Goal: Task Accomplishment & Management: Manage account settings

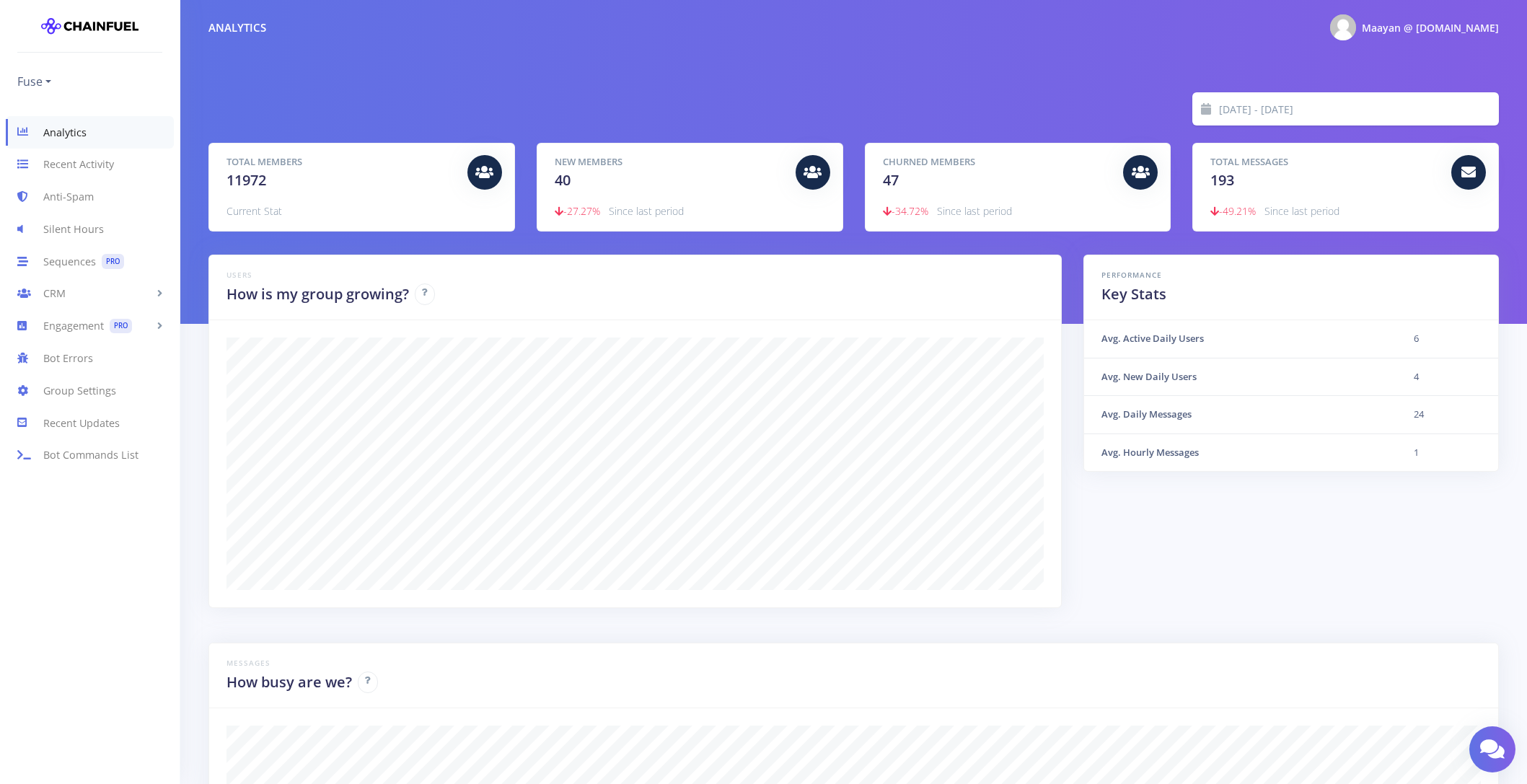
scroll to position [252, 1254]
click at [67, 393] on link "Group Settings" at bounding box center [90, 390] width 180 height 32
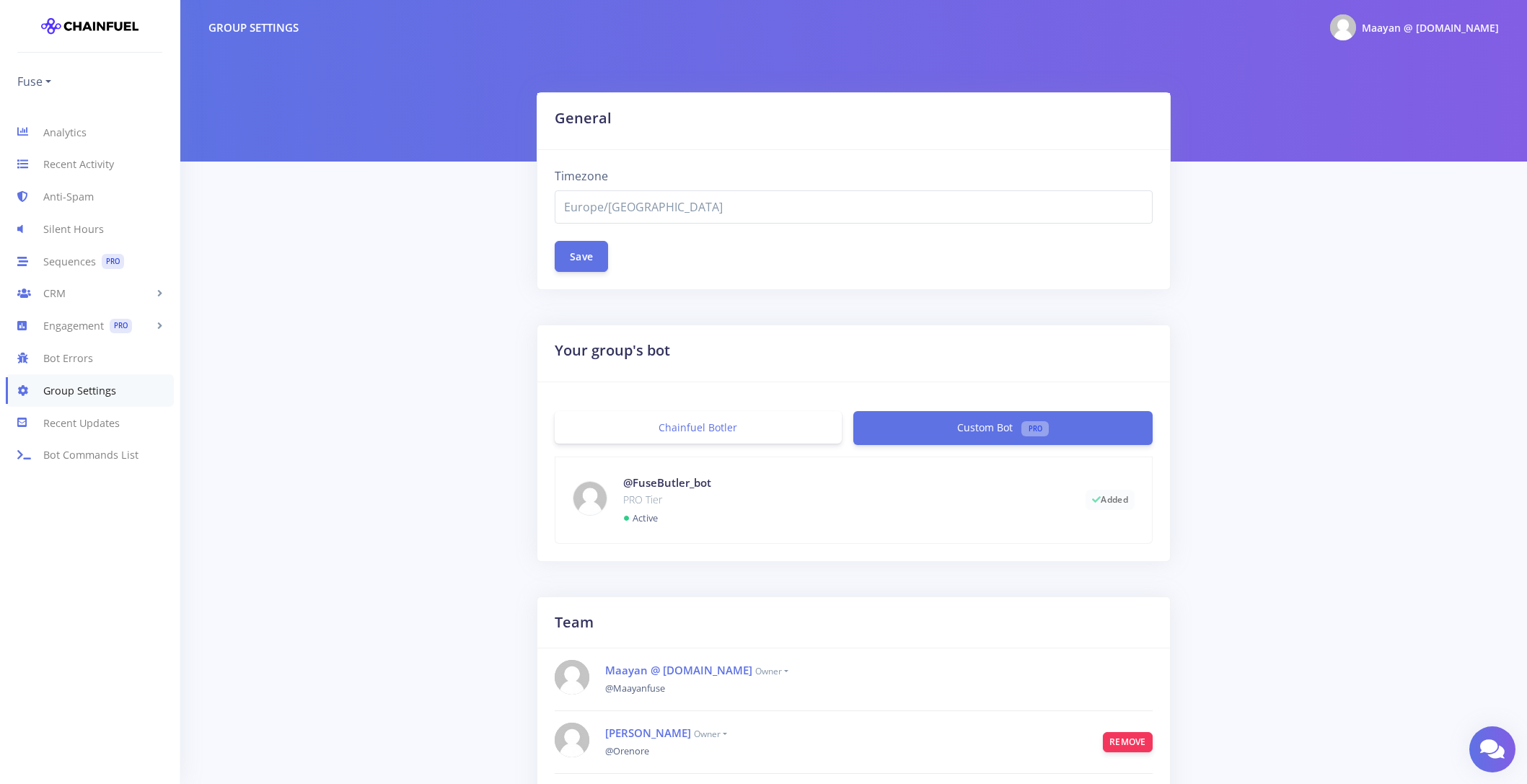
select select "Europe/[GEOGRAPHIC_DATA]"
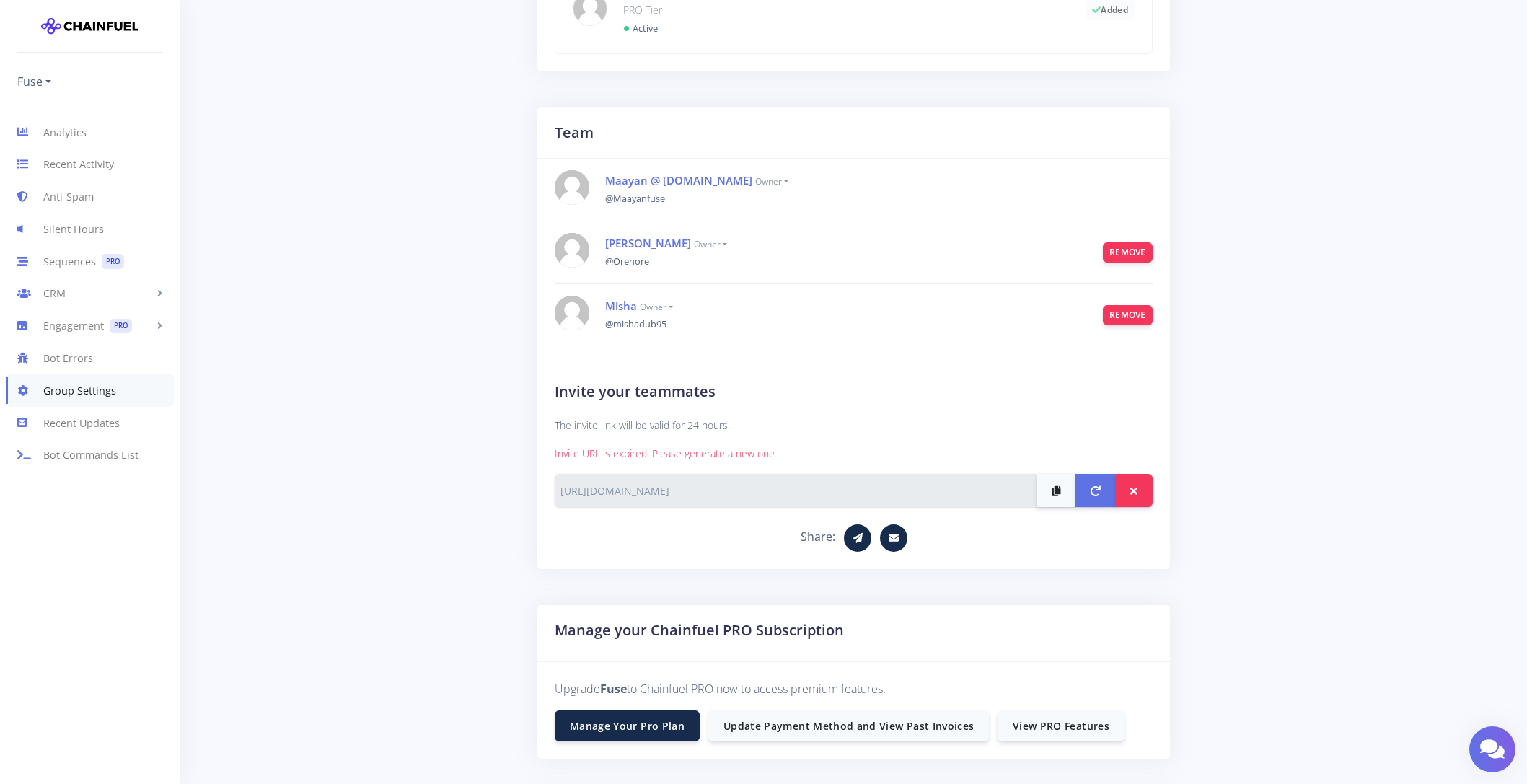
scroll to position [499, 0]
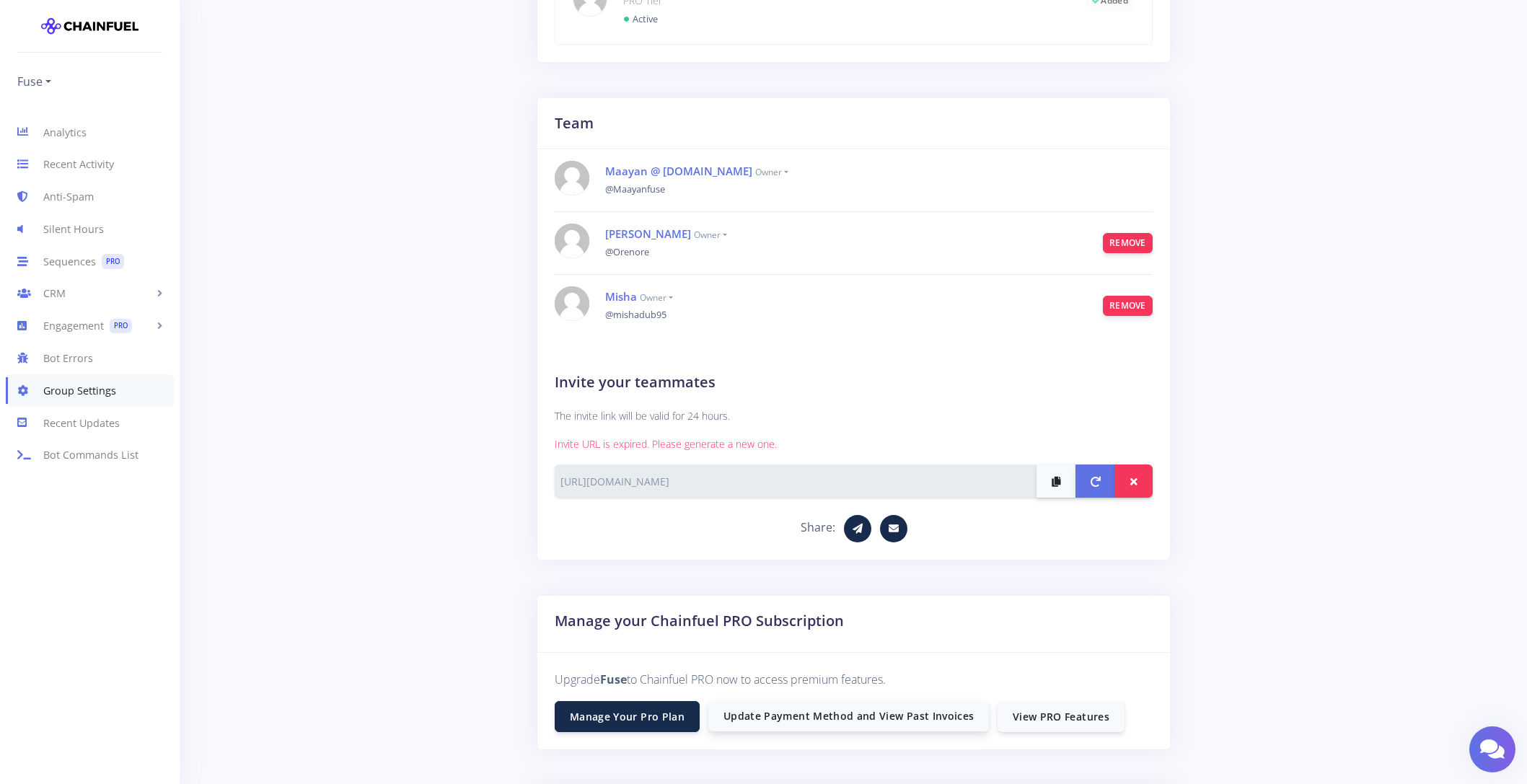
click at [832, 722] on link "Update Payment Method and View Past Invoices" at bounding box center [848, 716] width 280 height 31
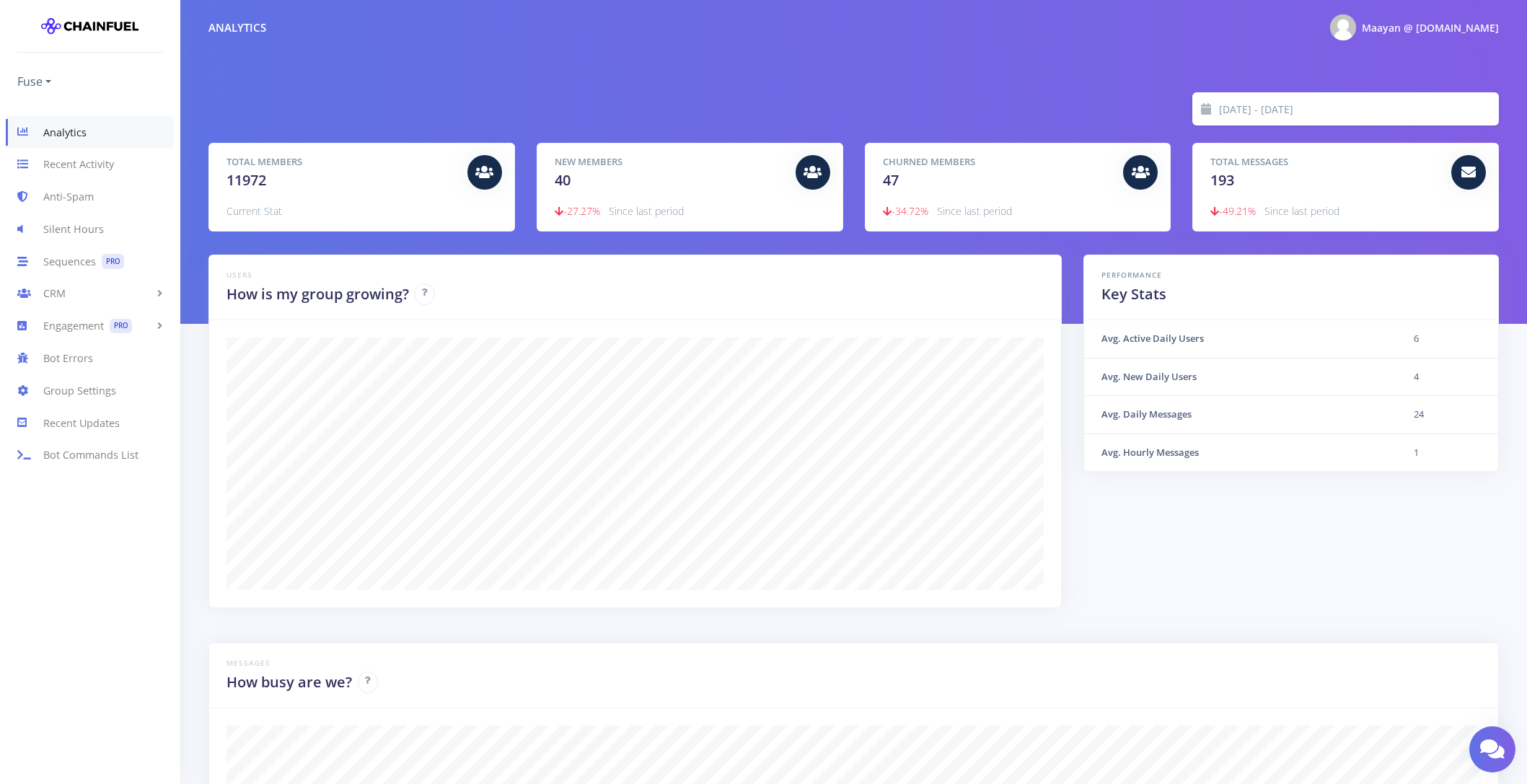
scroll to position [252, 1254]
click at [111, 403] on link "Group Settings" at bounding box center [90, 390] width 180 height 32
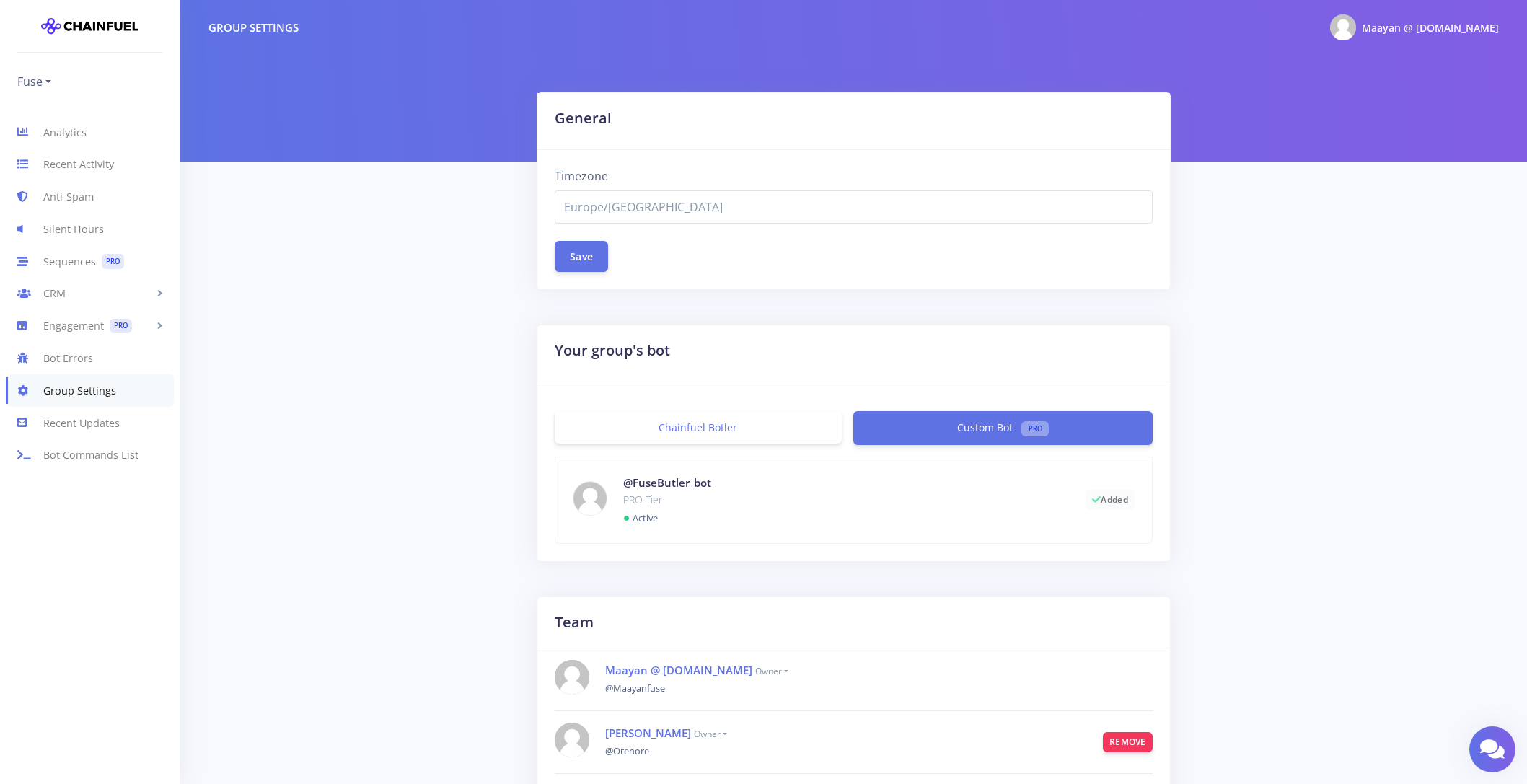
select select "Europe/[GEOGRAPHIC_DATA]"
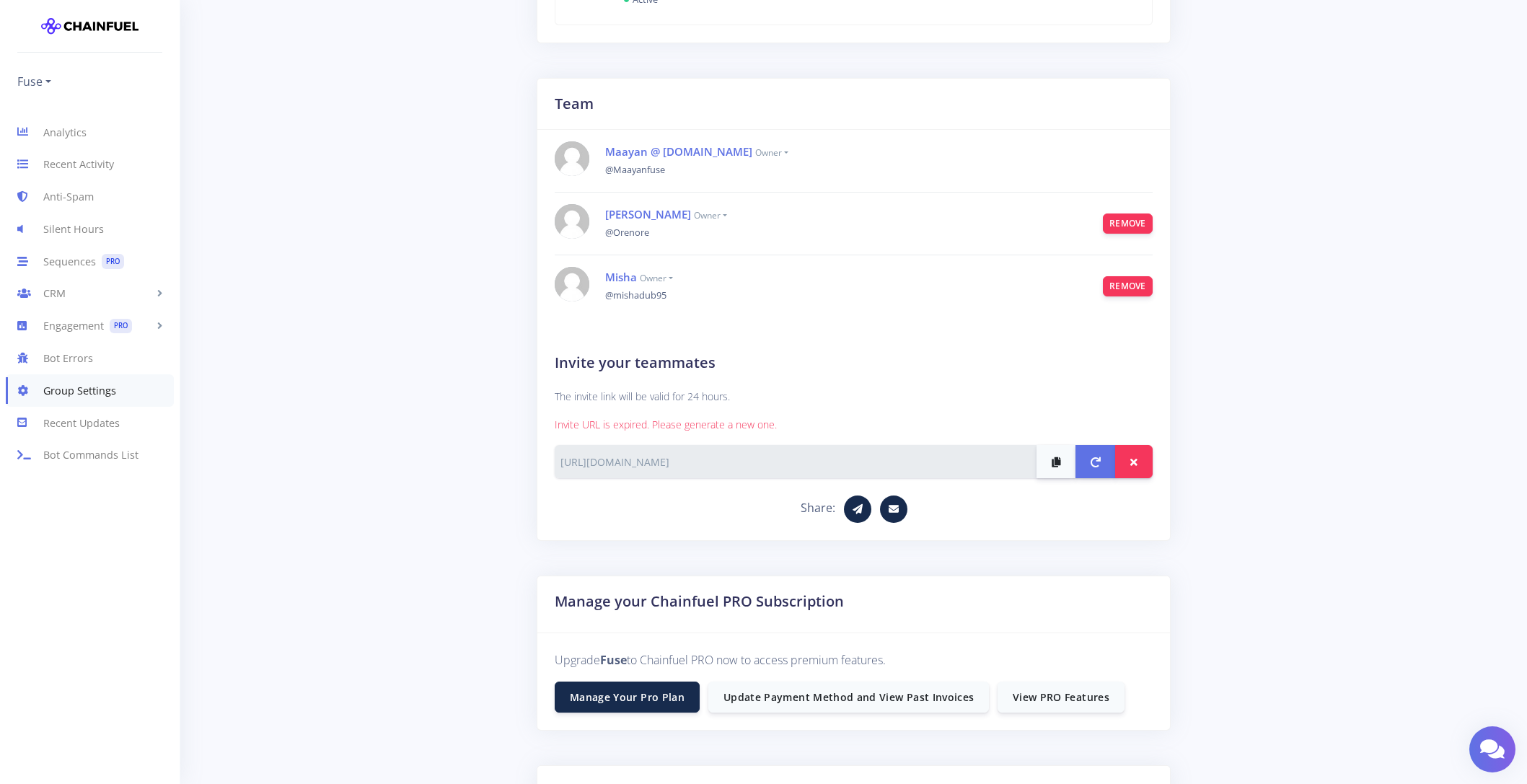
scroll to position [567, 0]
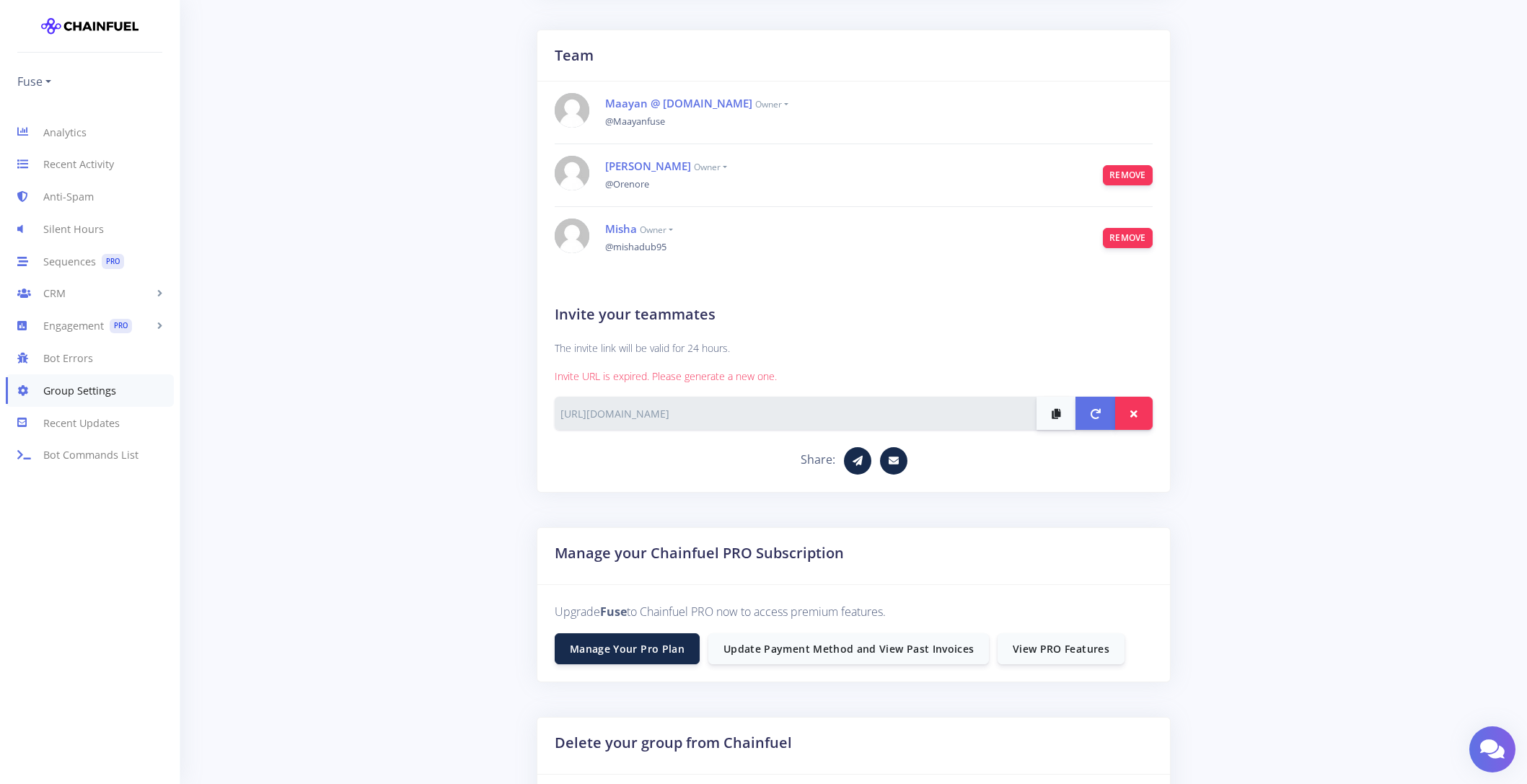
click at [760, 670] on div "Upgrade Fuse to Chainfuel PRO now to access premium features. Manage Your Pro P…" at bounding box center [854, 634] width 634 height 97
click at [764, 657] on link "Update Payment Method and View Past Invoices" at bounding box center [848, 648] width 280 height 31
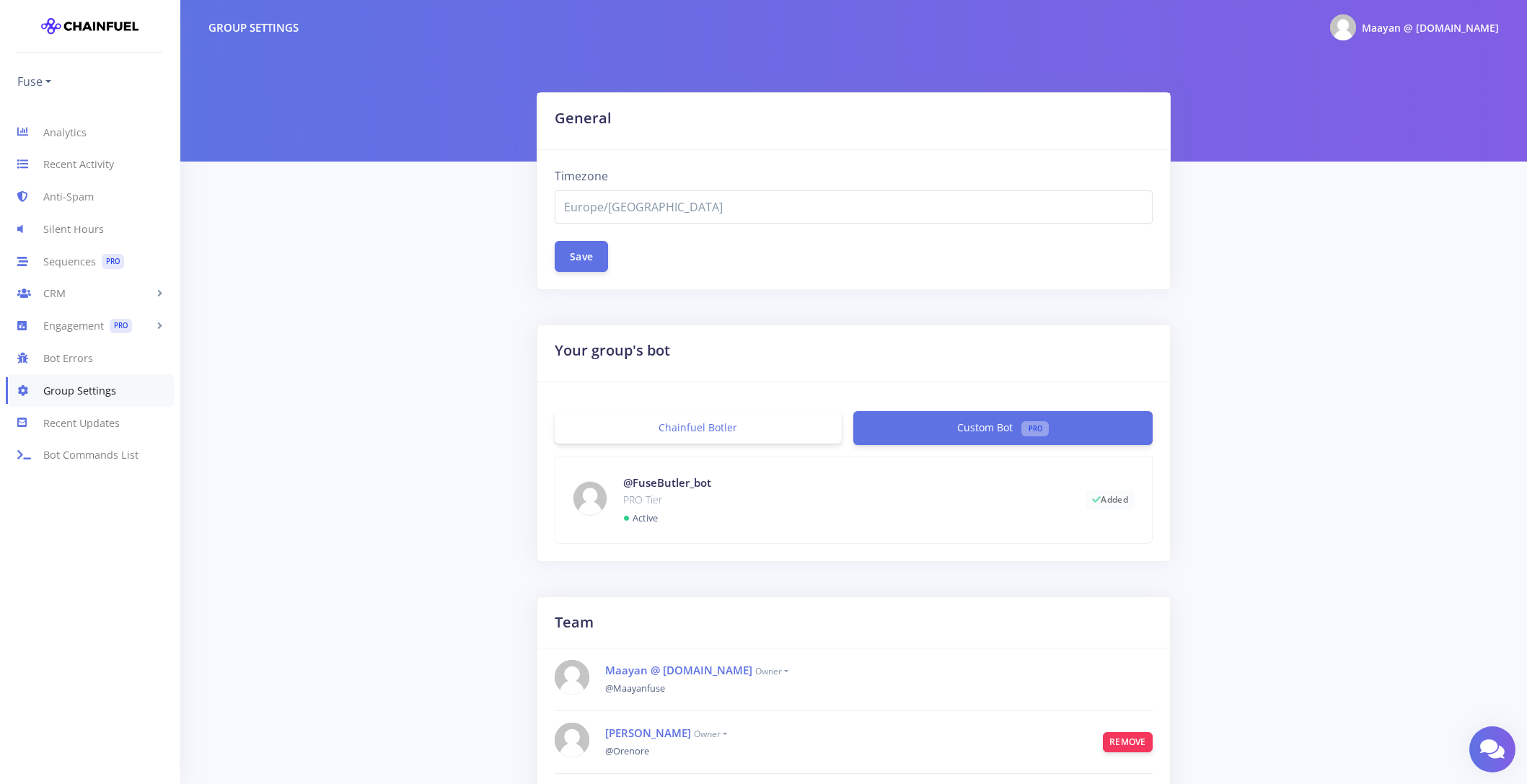
select select "Europe/[GEOGRAPHIC_DATA]"
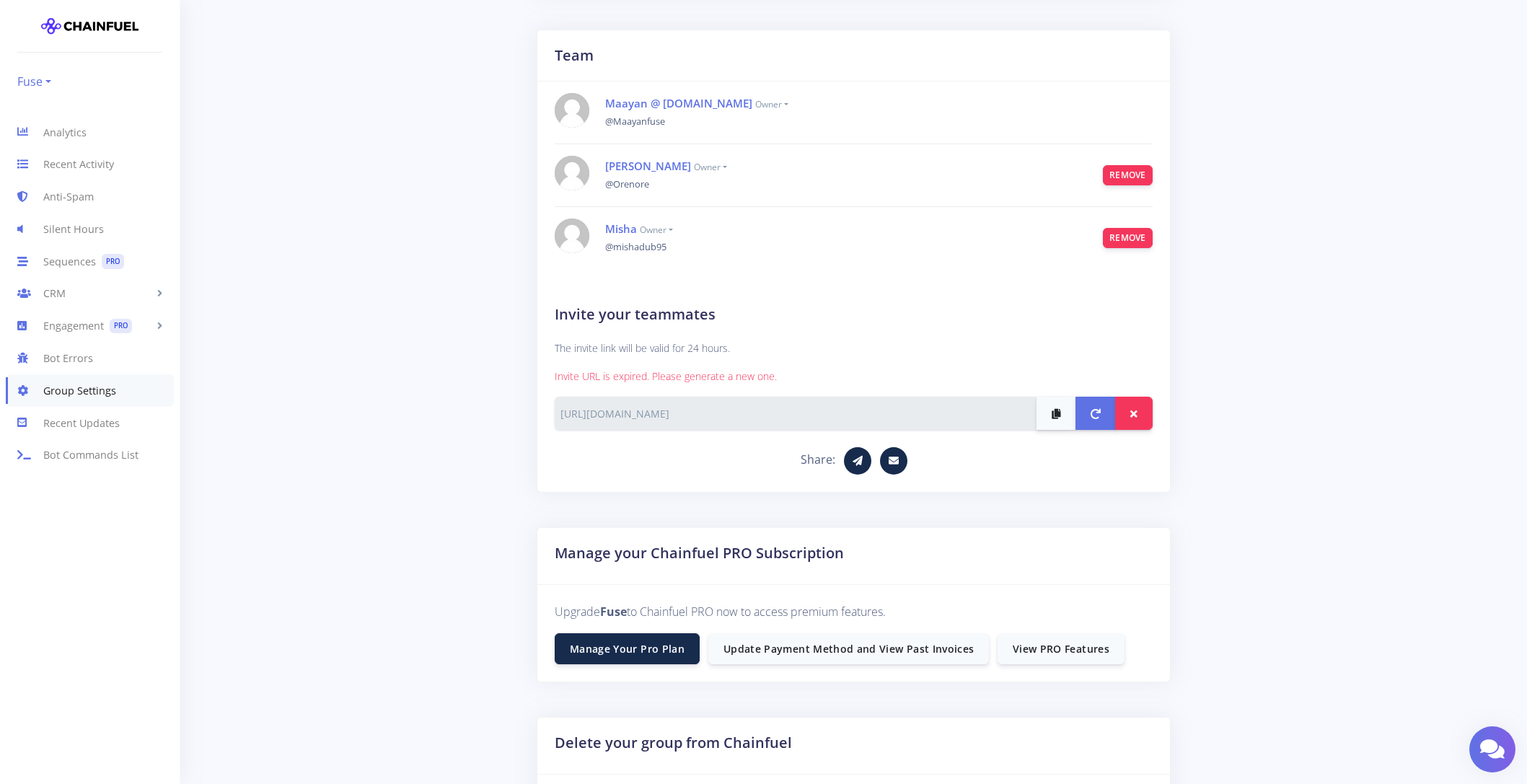
click at [47, 80] on link "Fuse" at bounding box center [34, 81] width 34 height 23
click at [67, 145] on link "Voltage Finance" at bounding box center [86, 139] width 139 height 26
click at [115, 386] on link "Group Settings" at bounding box center [90, 390] width 168 height 32
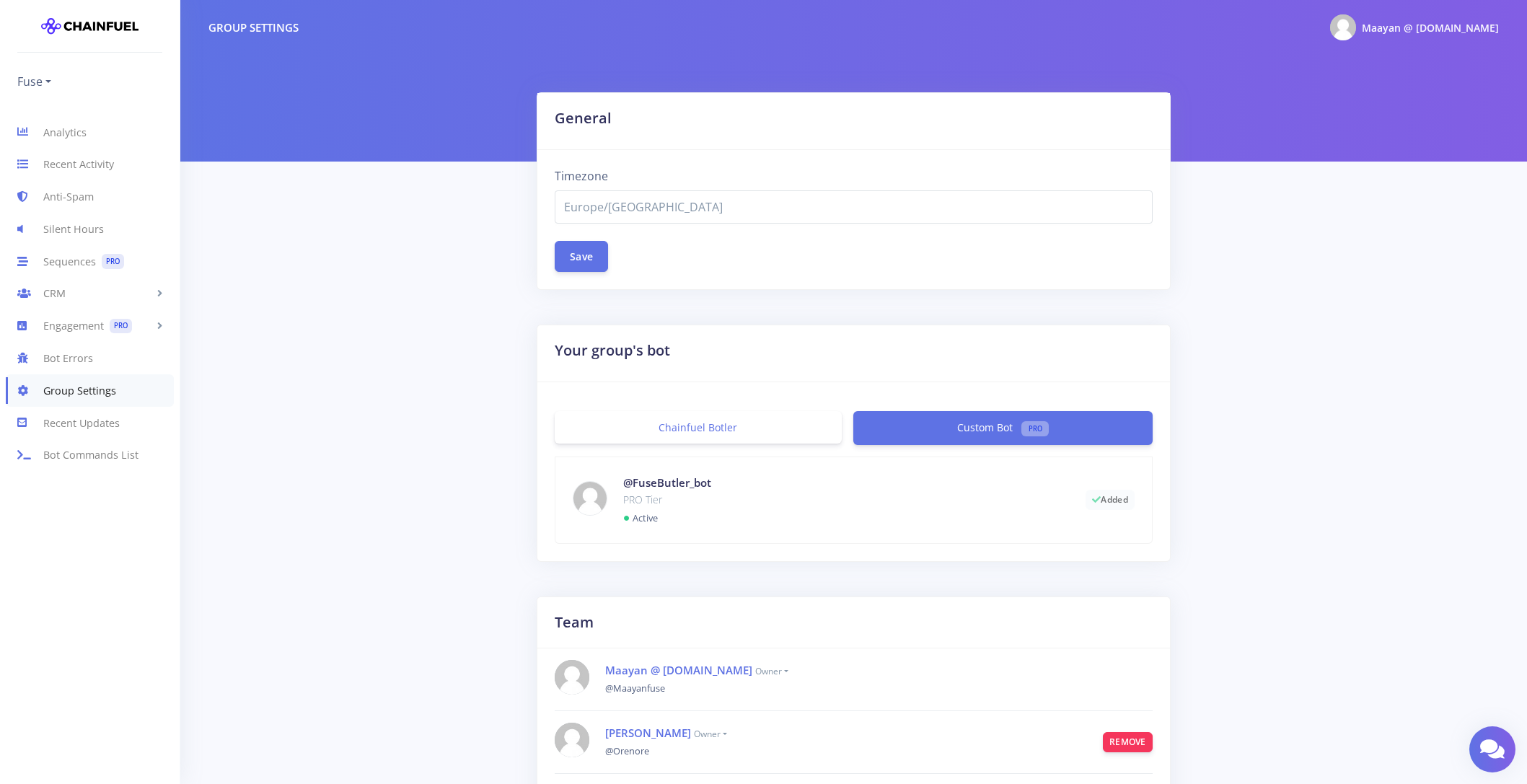
select select "Europe/Moscow"
click at [54, 90] on ul "Fuse Fuse Voltage Finance Add a new group" at bounding box center [90, 72] width 145 height 40
click at [44, 81] on link "Fuse" at bounding box center [34, 81] width 34 height 23
click at [54, 137] on link "Voltage Finance" at bounding box center [86, 139] width 139 height 26
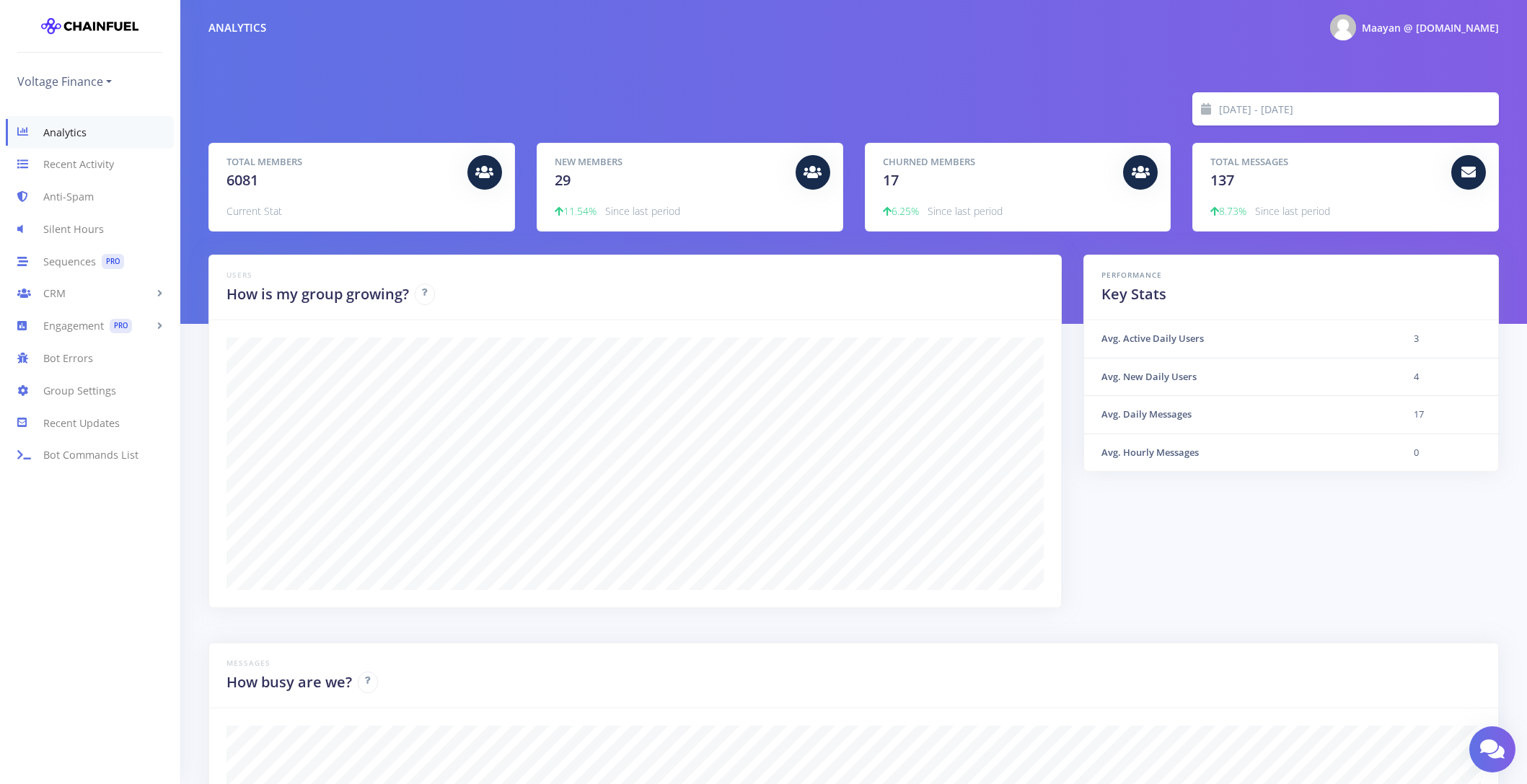
scroll to position [252, 1254]
click at [80, 380] on link "Group Settings" at bounding box center [90, 390] width 180 height 32
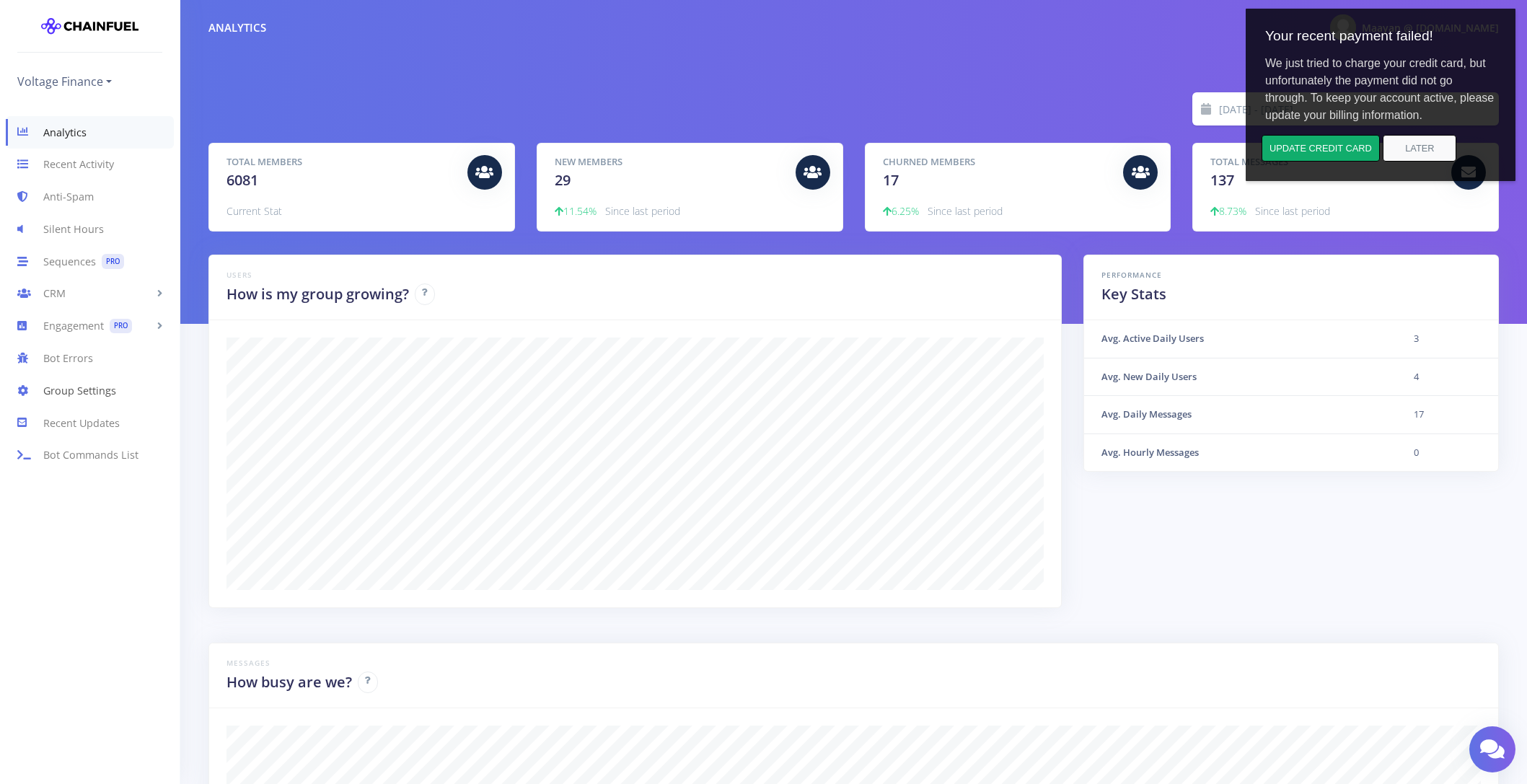
scroll to position [0, 0]
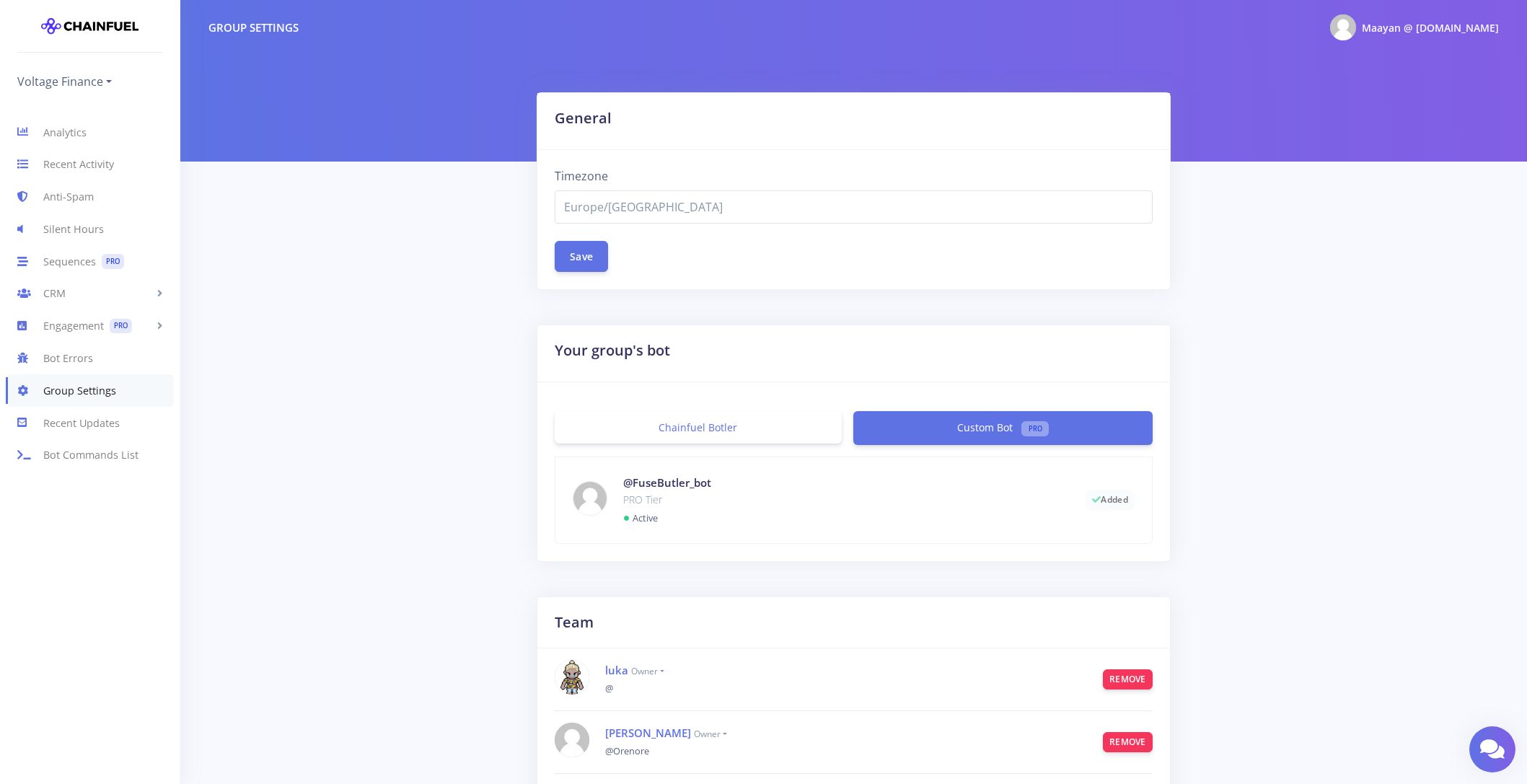
select select "Europe/[GEOGRAPHIC_DATA]"
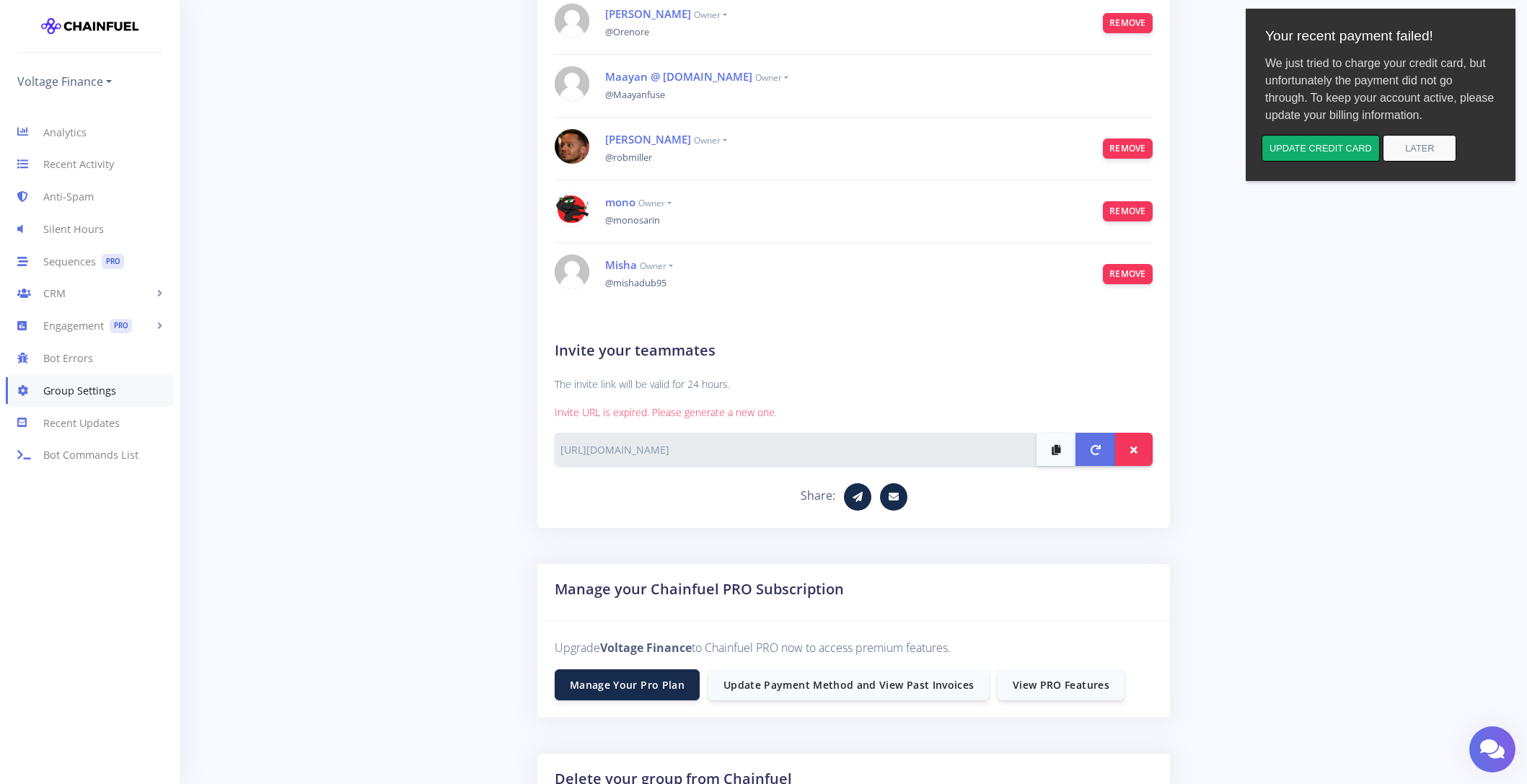
scroll to position [740, 0]
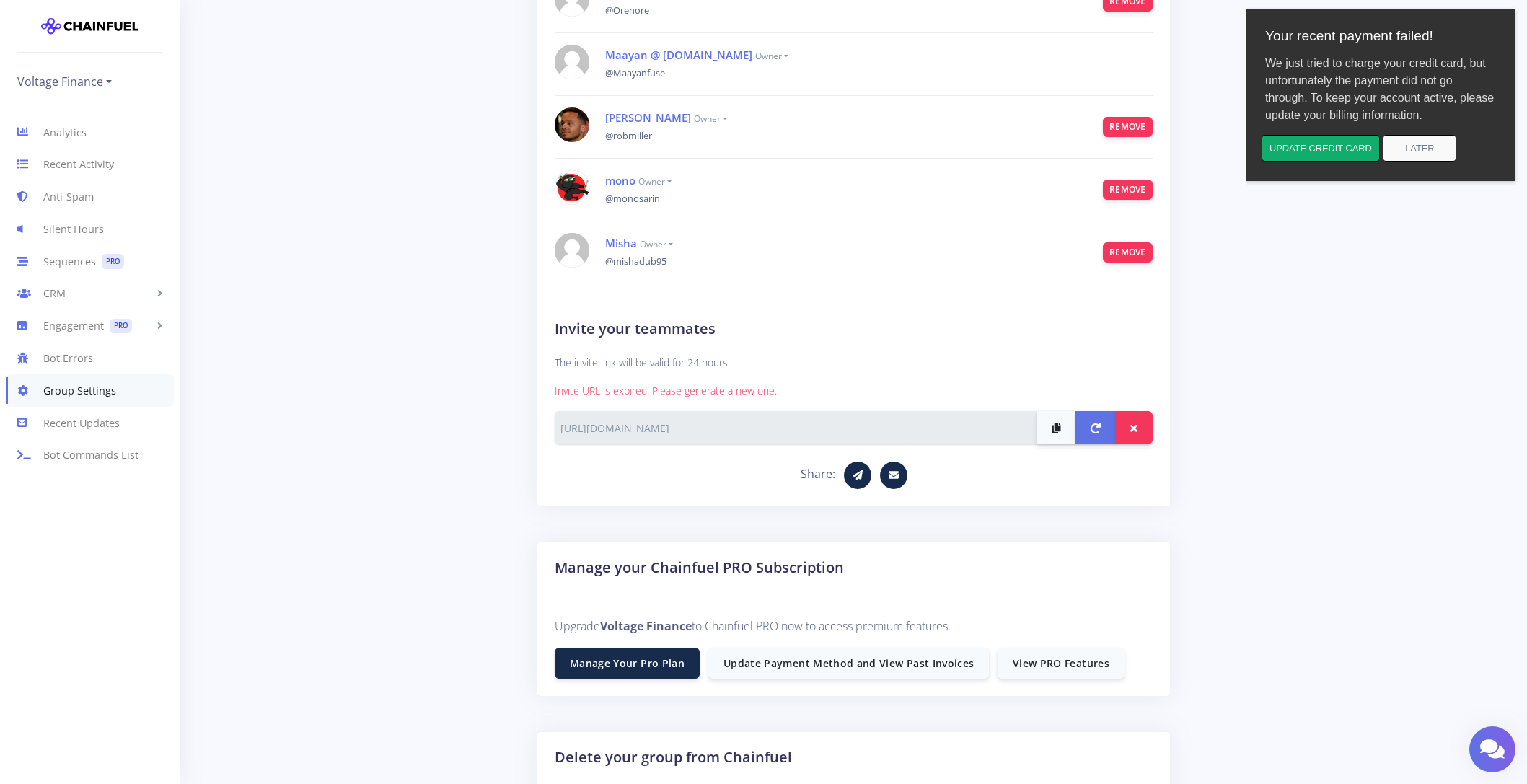
click at [754, 646] on div "Upgrade Voltage Finance to Chainfuel PRO now to access premium features. Manage…" at bounding box center [854, 648] width 634 height 97
click at [755, 658] on link "Update Payment Method and View Past Invoices" at bounding box center [848, 662] width 280 height 31
